Goal: Navigation & Orientation: Find specific page/section

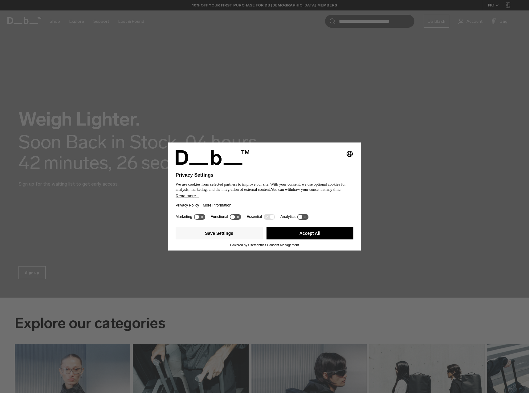
click at [306, 232] on button "Accept All" at bounding box center [309, 233] width 87 height 12
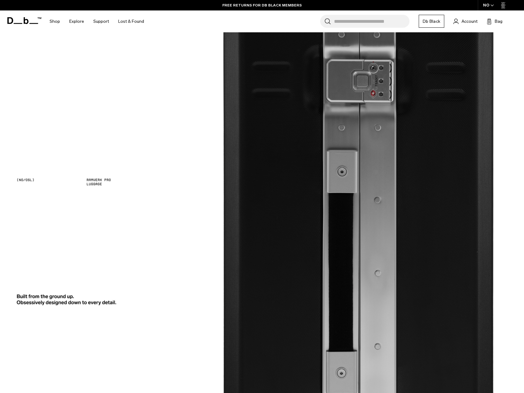
scroll to position [246, 0]
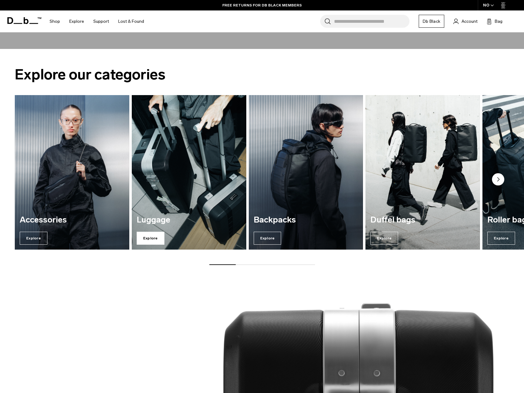
click at [153, 236] on span "Explore" at bounding box center [151, 238] width 28 height 13
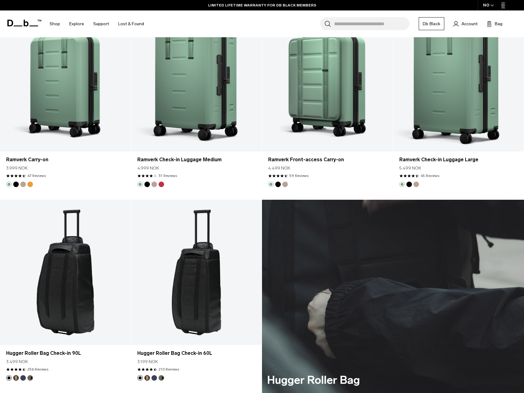
scroll to position [1539, 0]
